Goal: Find specific page/section: Find specific page/section

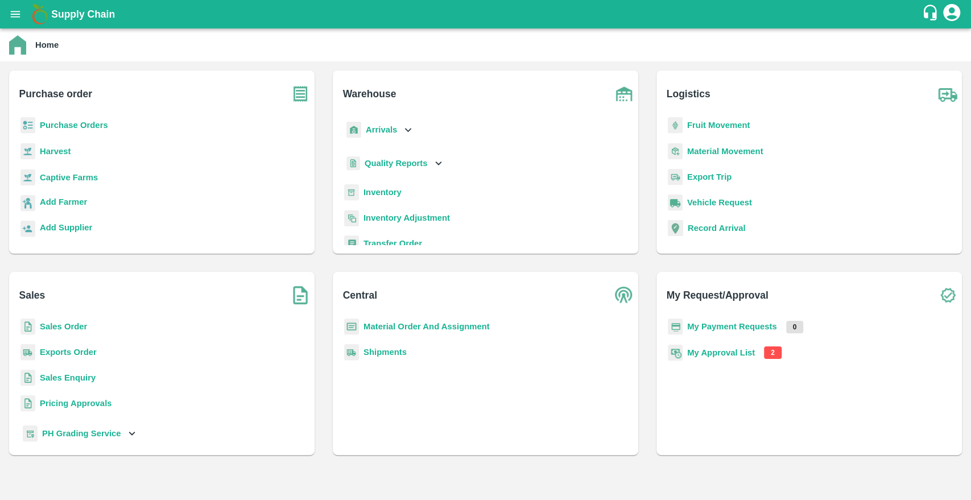
click at [52, 129] on b "Purchase Orders" at bounding box center [74, 125] width 68 height 9
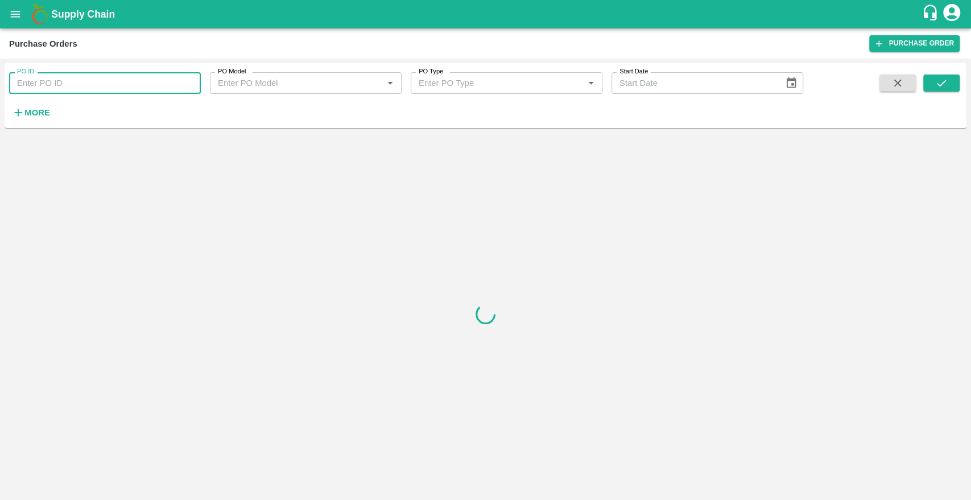
click at [108, 85] on input "PO ID" at bounding box center [105, 83] width 192 height 22
click at [36, 106] on h6 "More" at bounding box center [37, 112] width 26 height 15
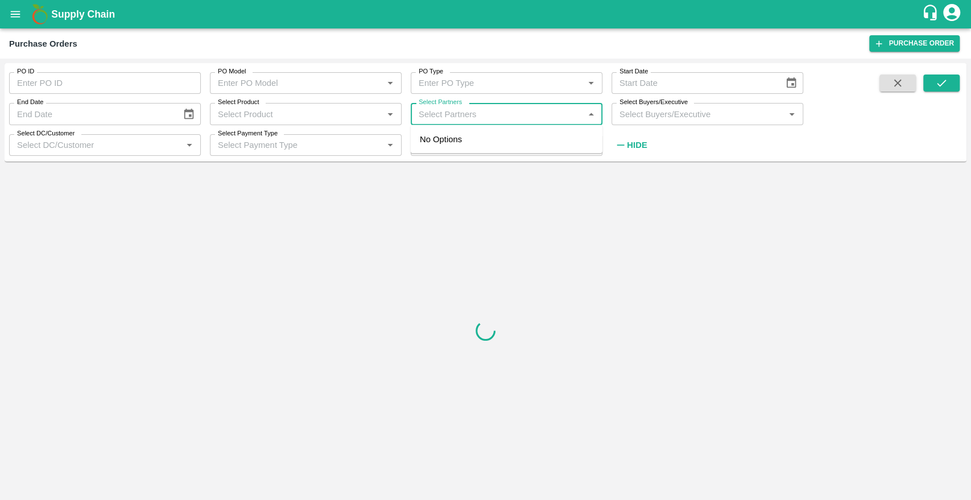
click at [484, 113] on input "Select Partners" at bounding box center [497, 113] width 166 height 15
type input "kaliya sudha"
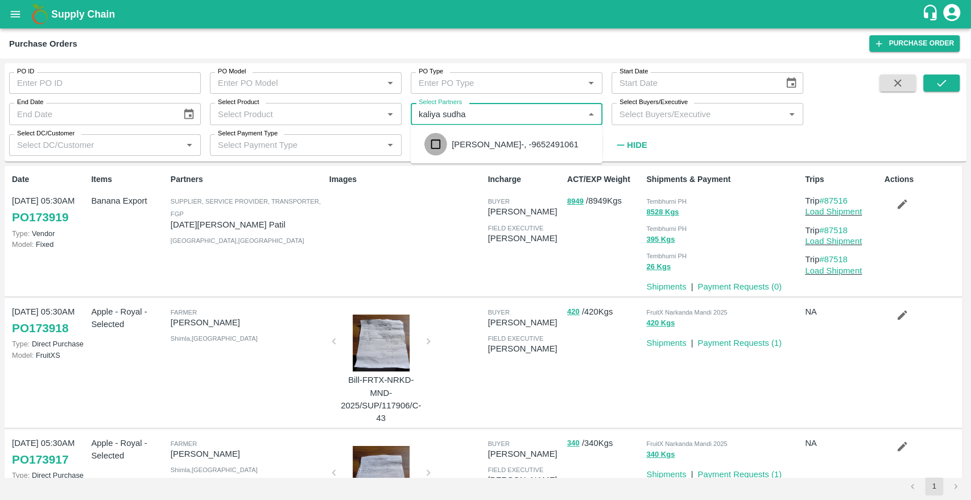
click at [439, 140] on input "checkbox" at bounding box center [435, 144] width 23 height 23
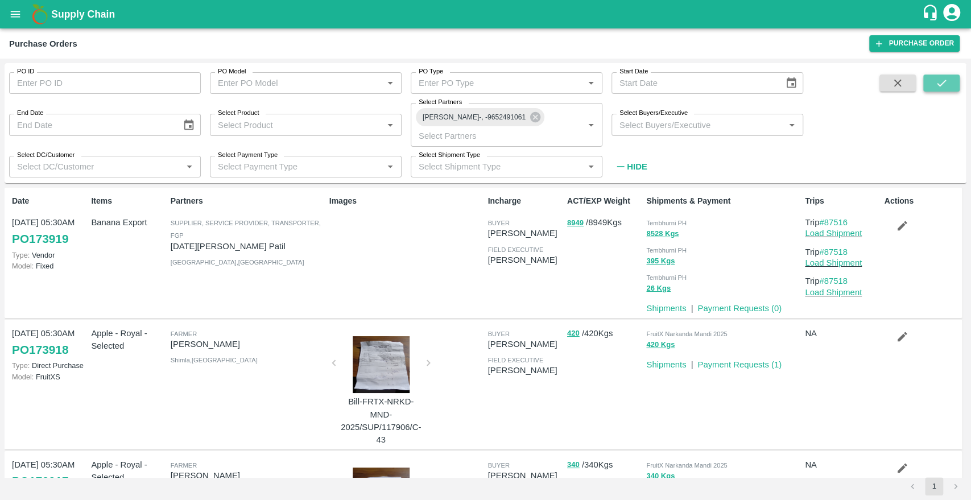
click at [954, 81] on button "submit" at bounding box center [942, 83] width 36 height 17
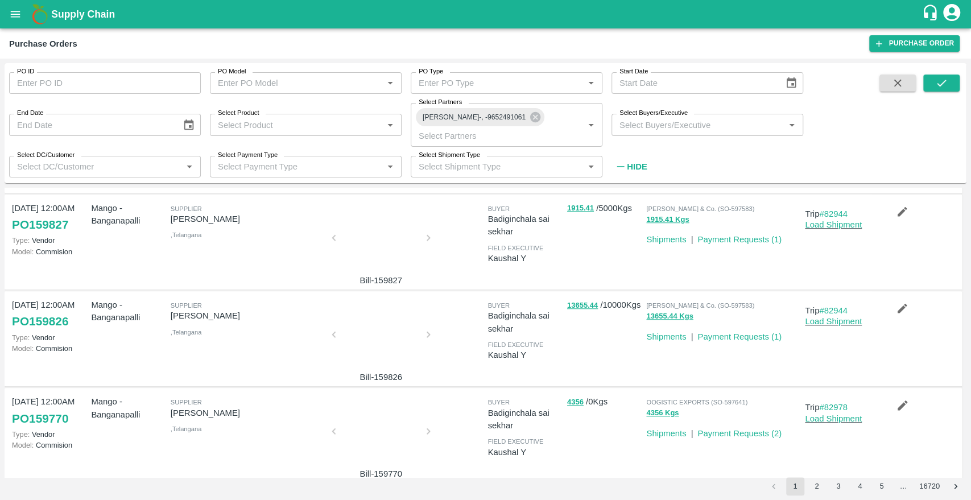
scroll to position [700, 0]
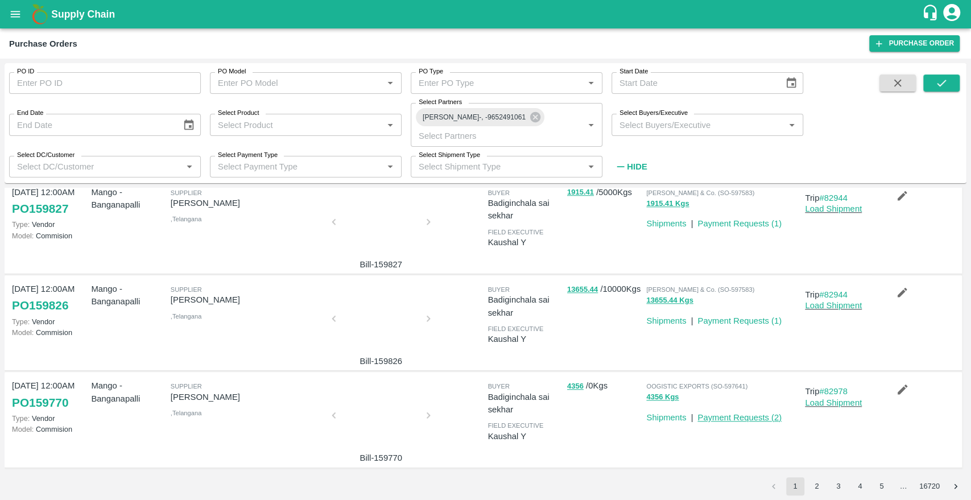
click at [743, 415] on link "Payment Requests ( 2 )" at bounding box center [740, 417] width 84 height 9
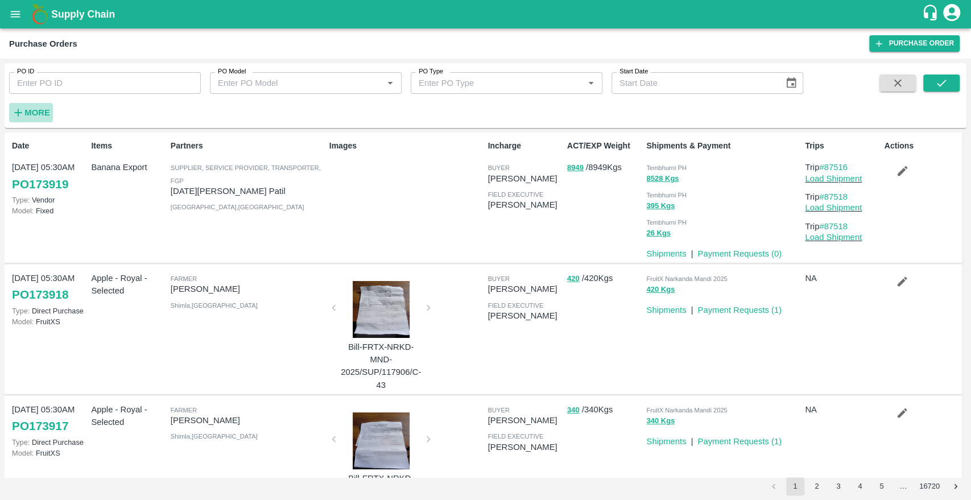
click at [36, 111] on strong "More" at bounding box center [37, 112] width 26 height 9
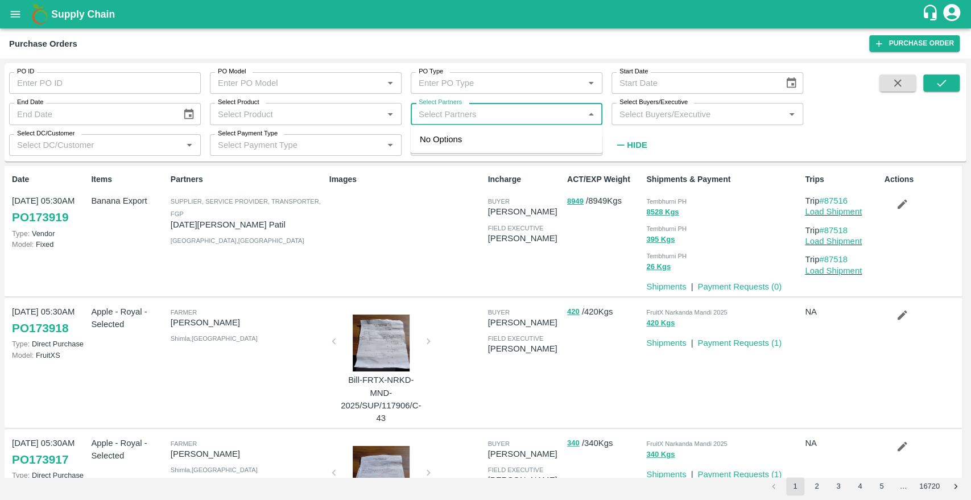
click at [478, 109] on input "Select Partners" at bounding box center [497, 113] width 166 height 15
type input "kaliya sudh"
click at [439, 142] on input "checkbox" at bounding box center [435, 144] width 23 height 23
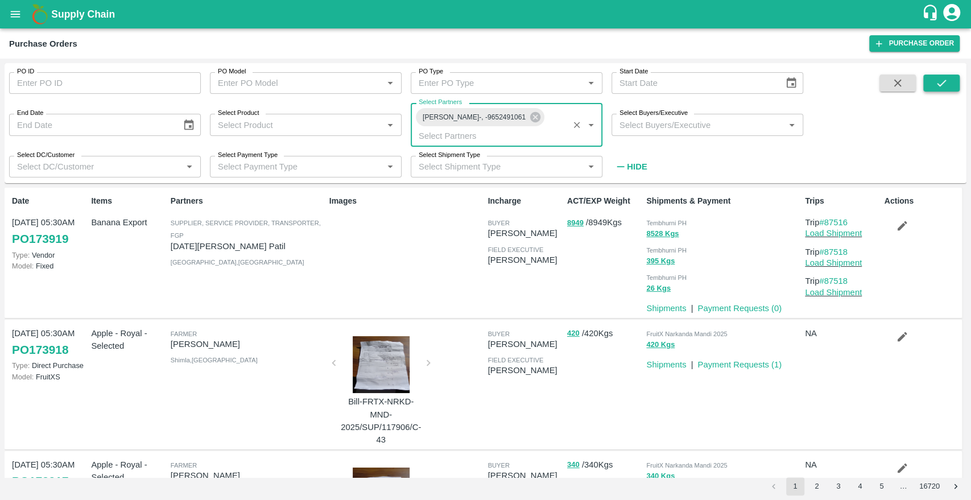
click at [937, 84] on icon "submit" at bounding box center [941, 83] width 9 height 7
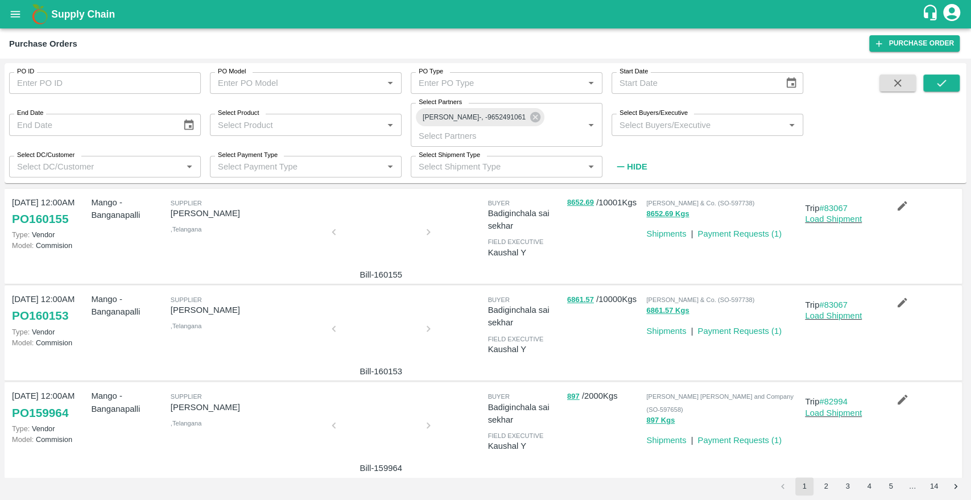
scroll to position [109, 0]
click at [743, 228] on p "Payment Requests ( 1 )" at bounding box center [740, 233] width 84 height 13
click at [743, 233] on link "Payment Requests ( 1 )" at bounding box center [740, 233] width 84 height 9
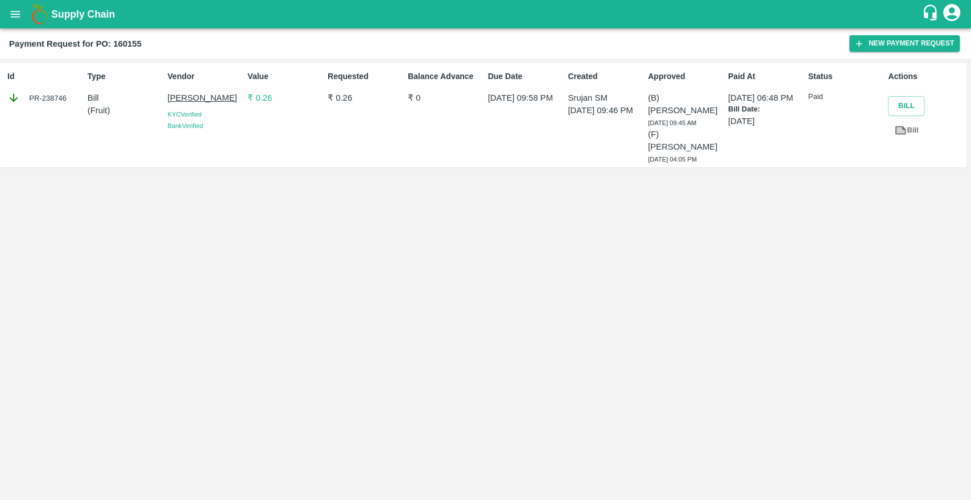
click at [188, 99] on p "[PERSON_NAME]" at bounding box center [206, 98] width 76 height 13
